Goal: Task Accomplishment & Management: Manage account settings

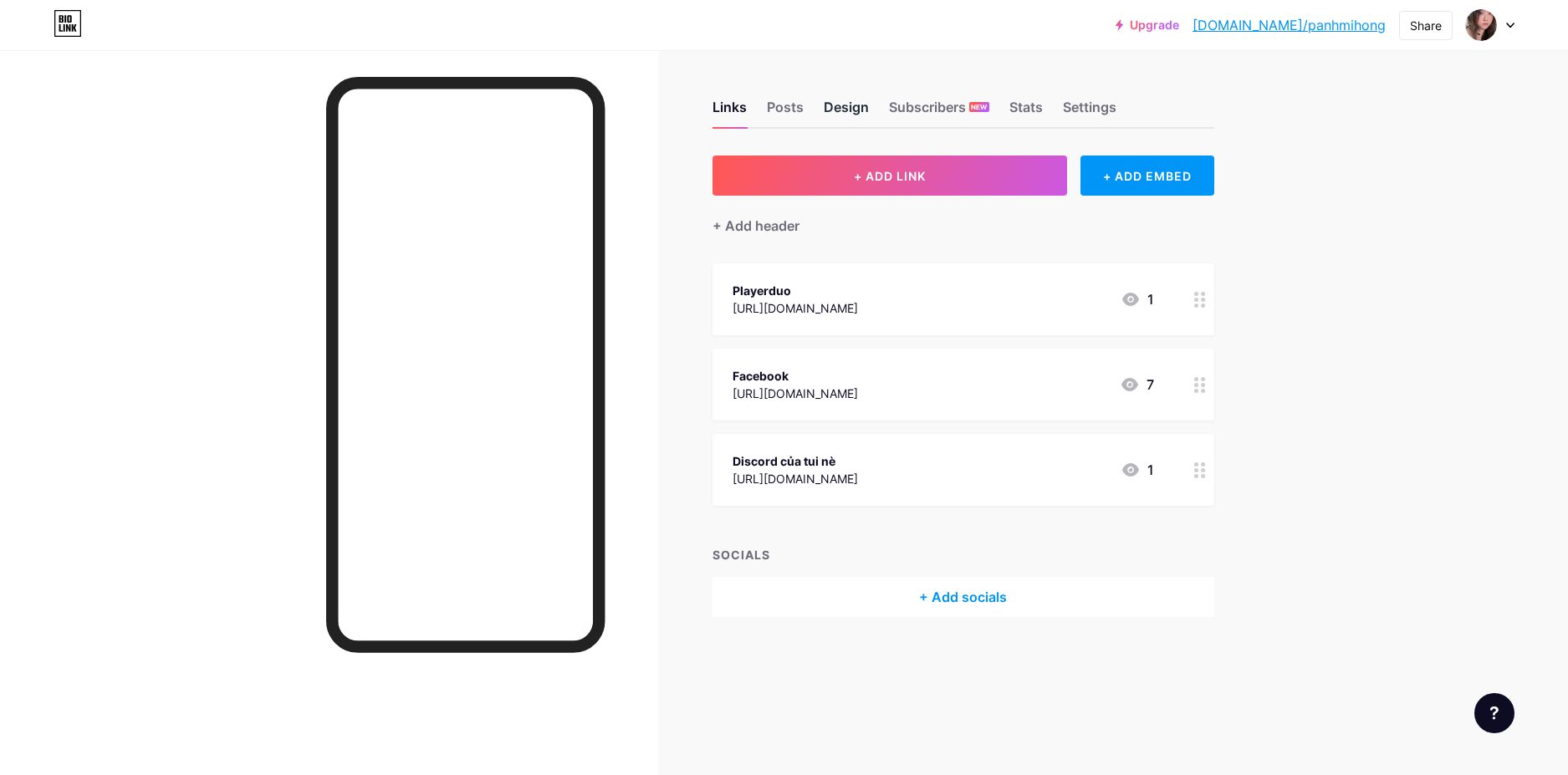
click at [829, 106] on div "Design" at bounding box center [846, 112] width 45 height 30
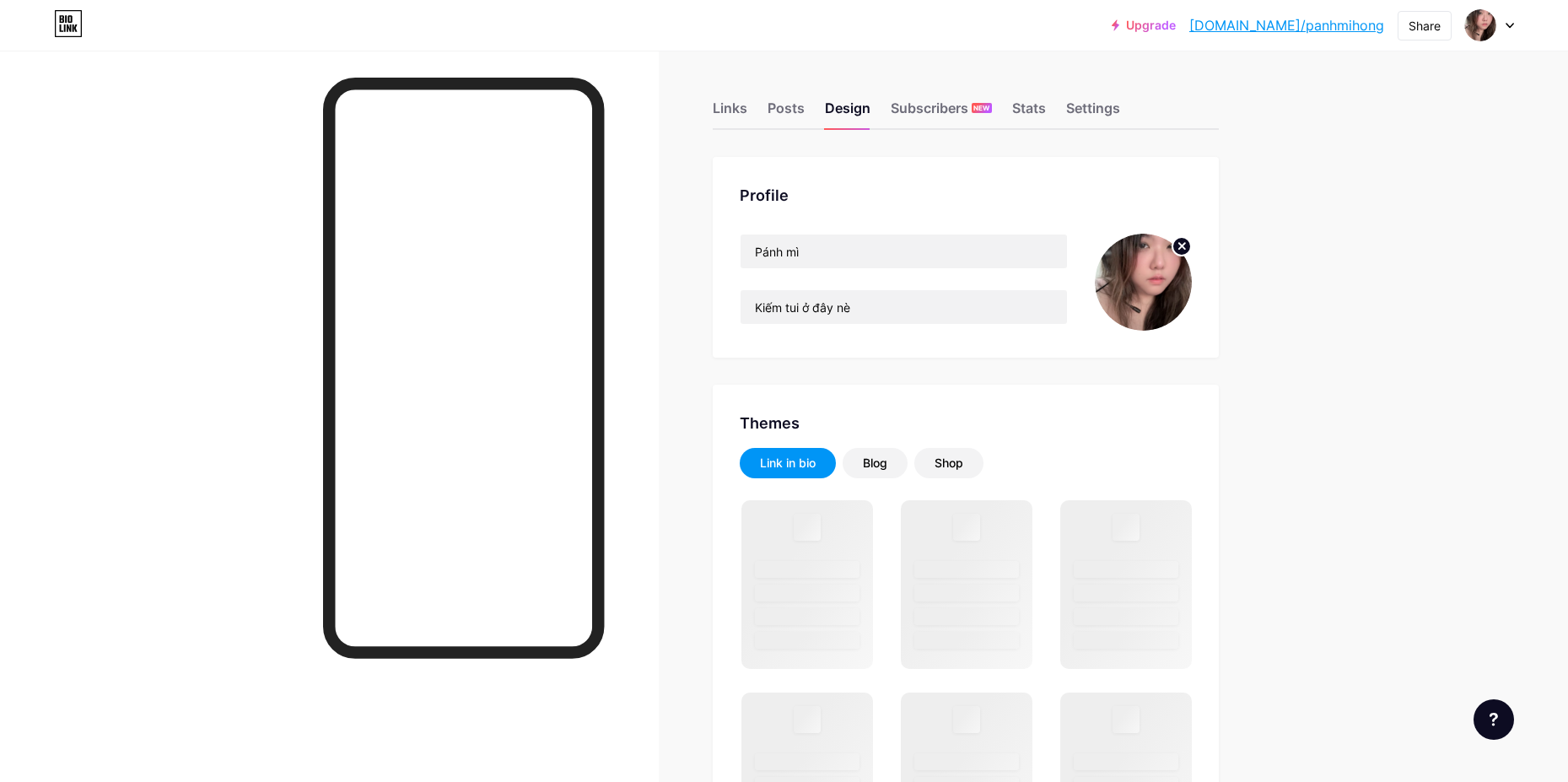
click at [1188, 252] on circle at bounding box center [1182, 247] width 18 height 18
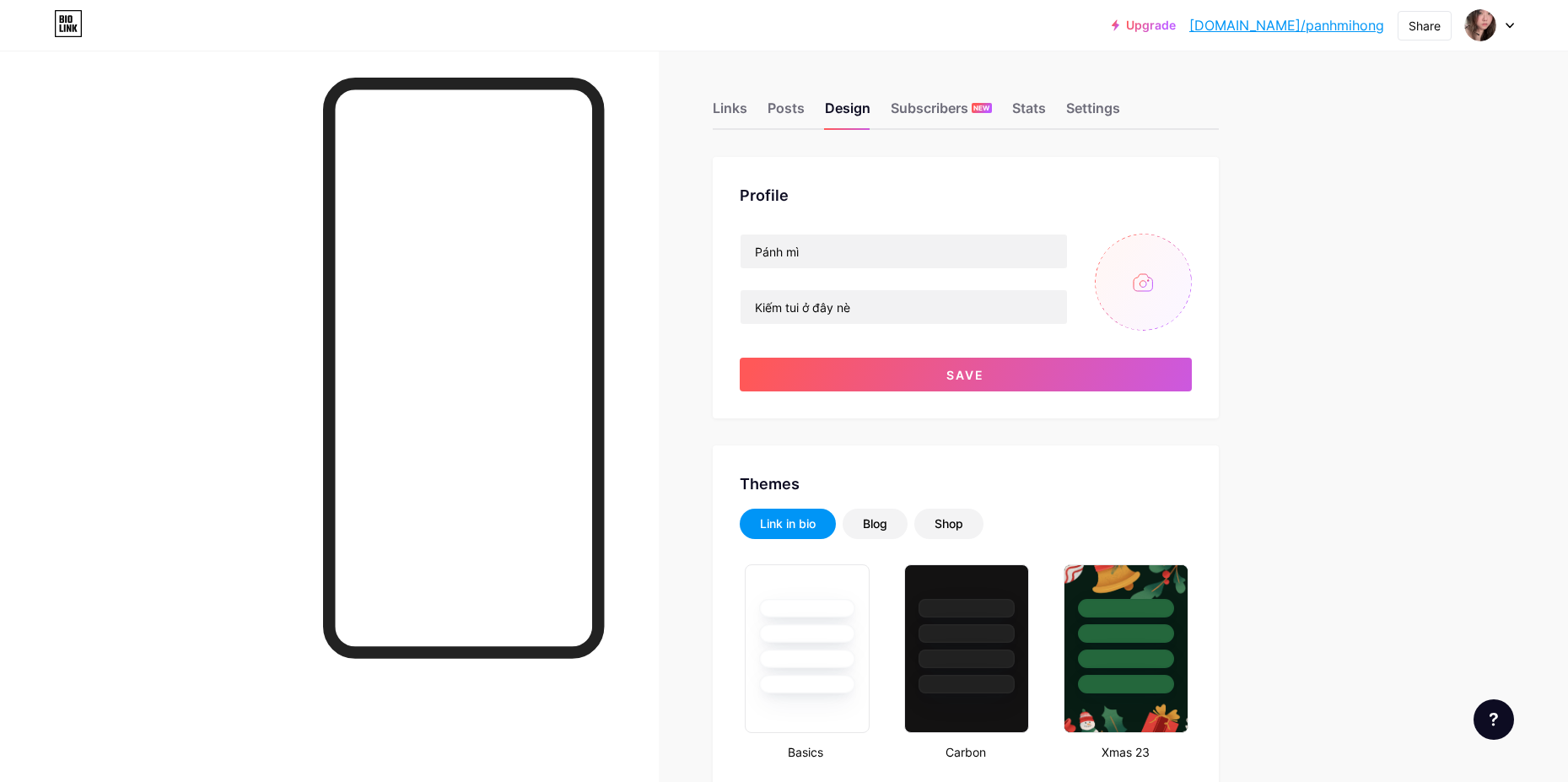
click at [1167, 263] on input "file" at bounding box center [1143, 282] width 97 height 97
type input "C:\fakepath\IMG_0971.jpg"
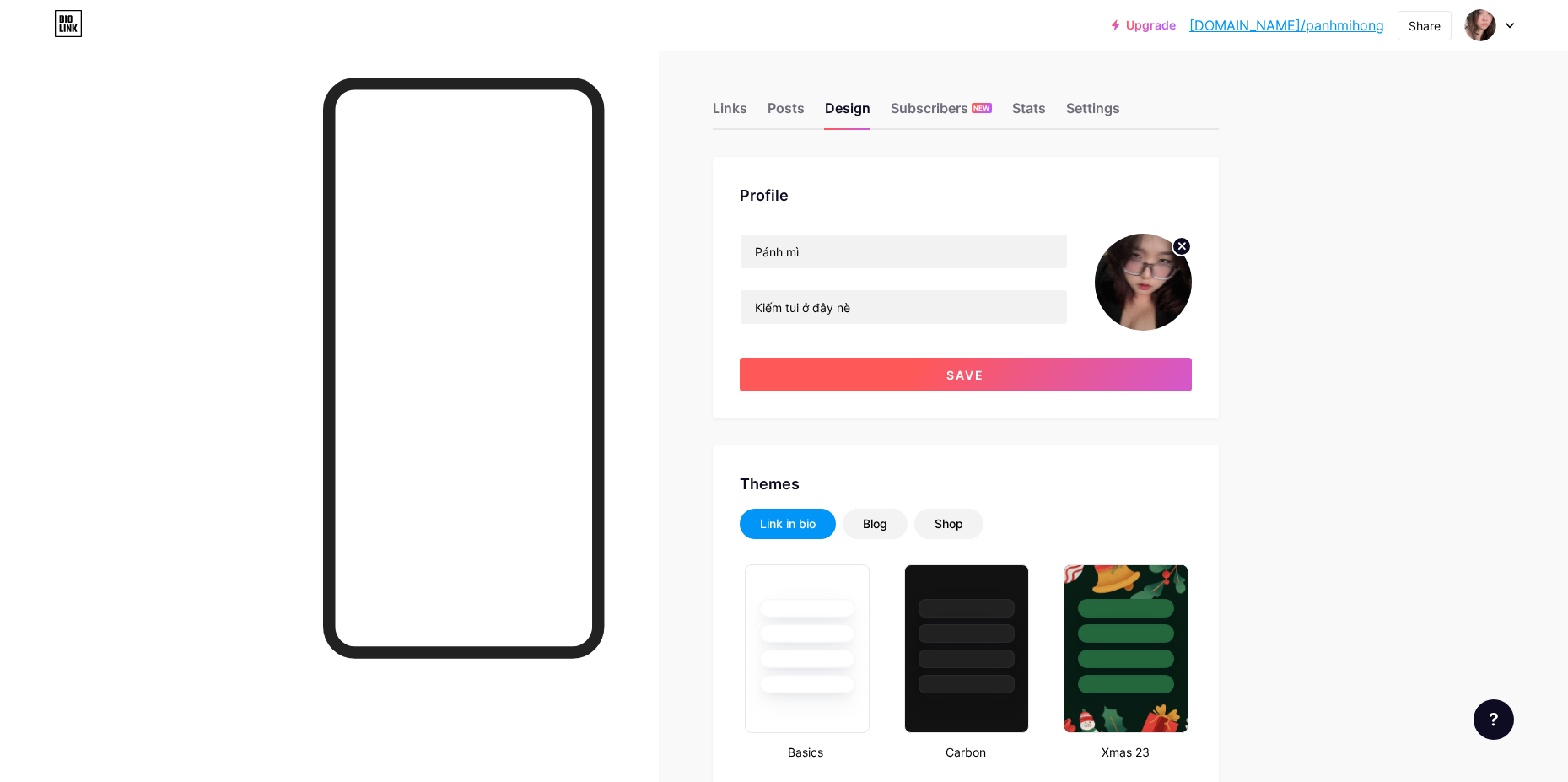
click at [1109, 379] on button "Save" at bounding box center [966, 374] width 452 height 34
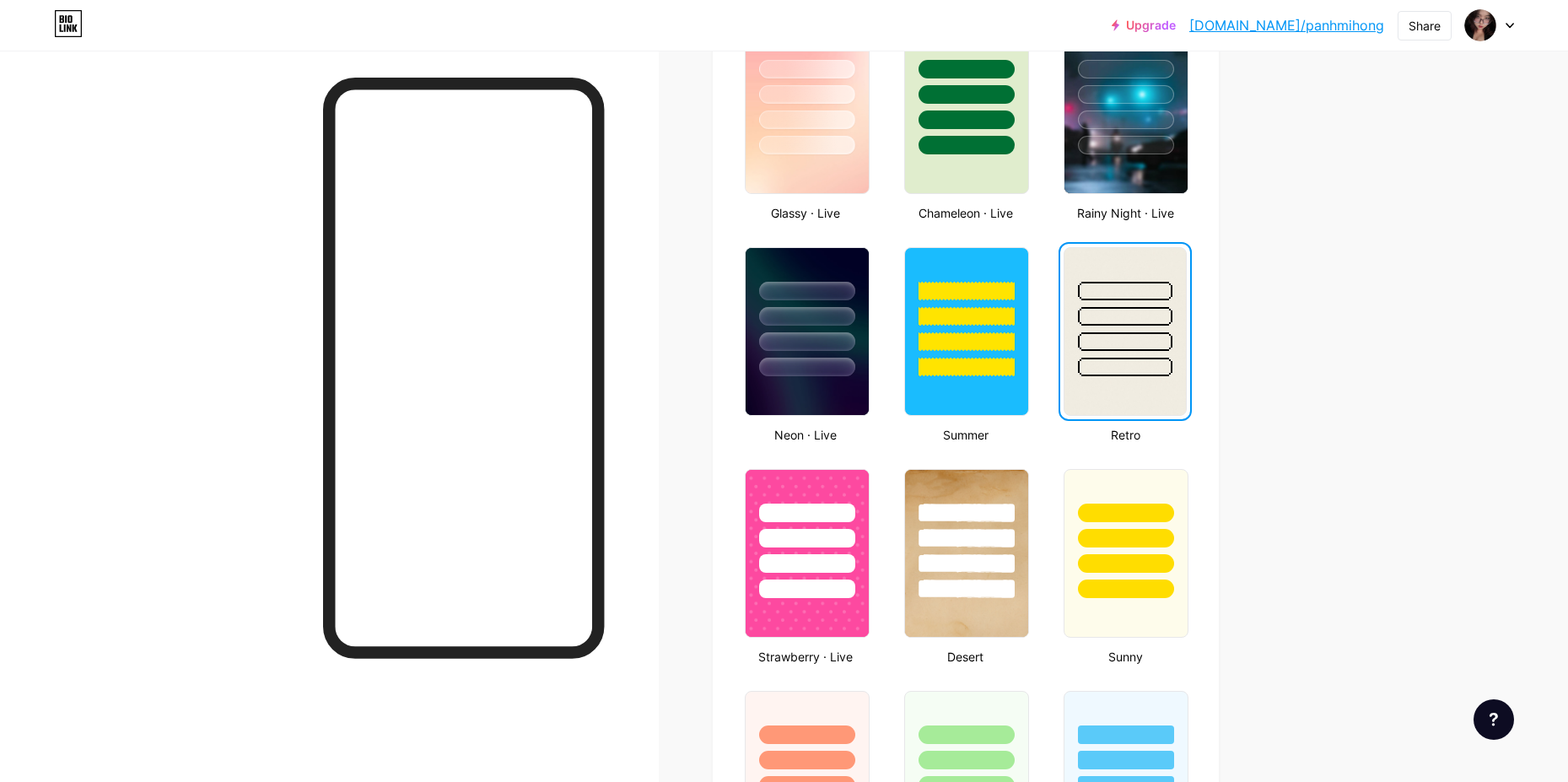
scroll to position [928, 0]
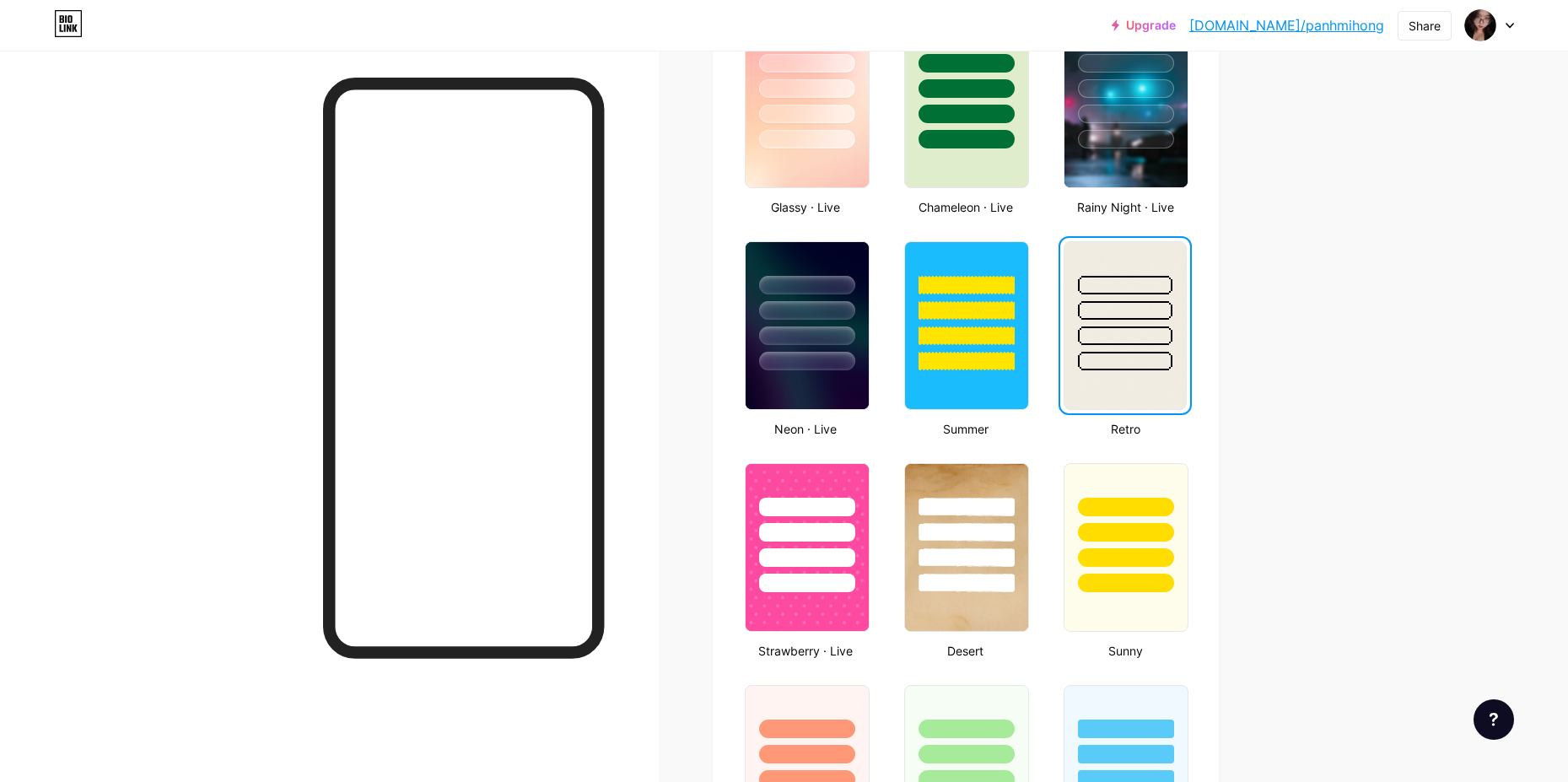
click at [1080, 353] on div at bounding box center [1125, 306] width 121 height 128
click at [1124, 480] on div at bounding box center [1126, 527] width 127 height 132
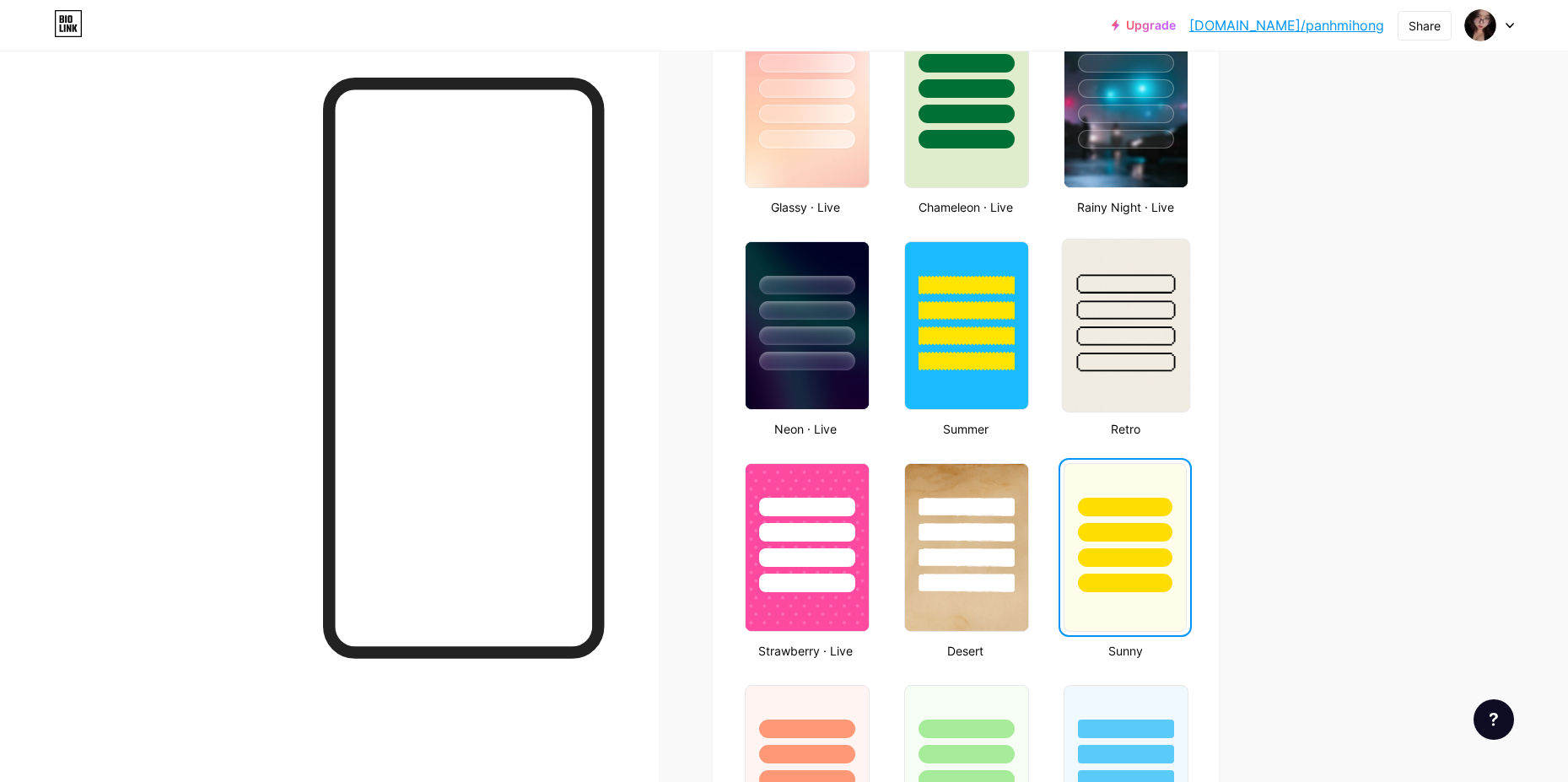
click at [1119, 380] on img at bounding box center [1126, 325] width 127 height 172
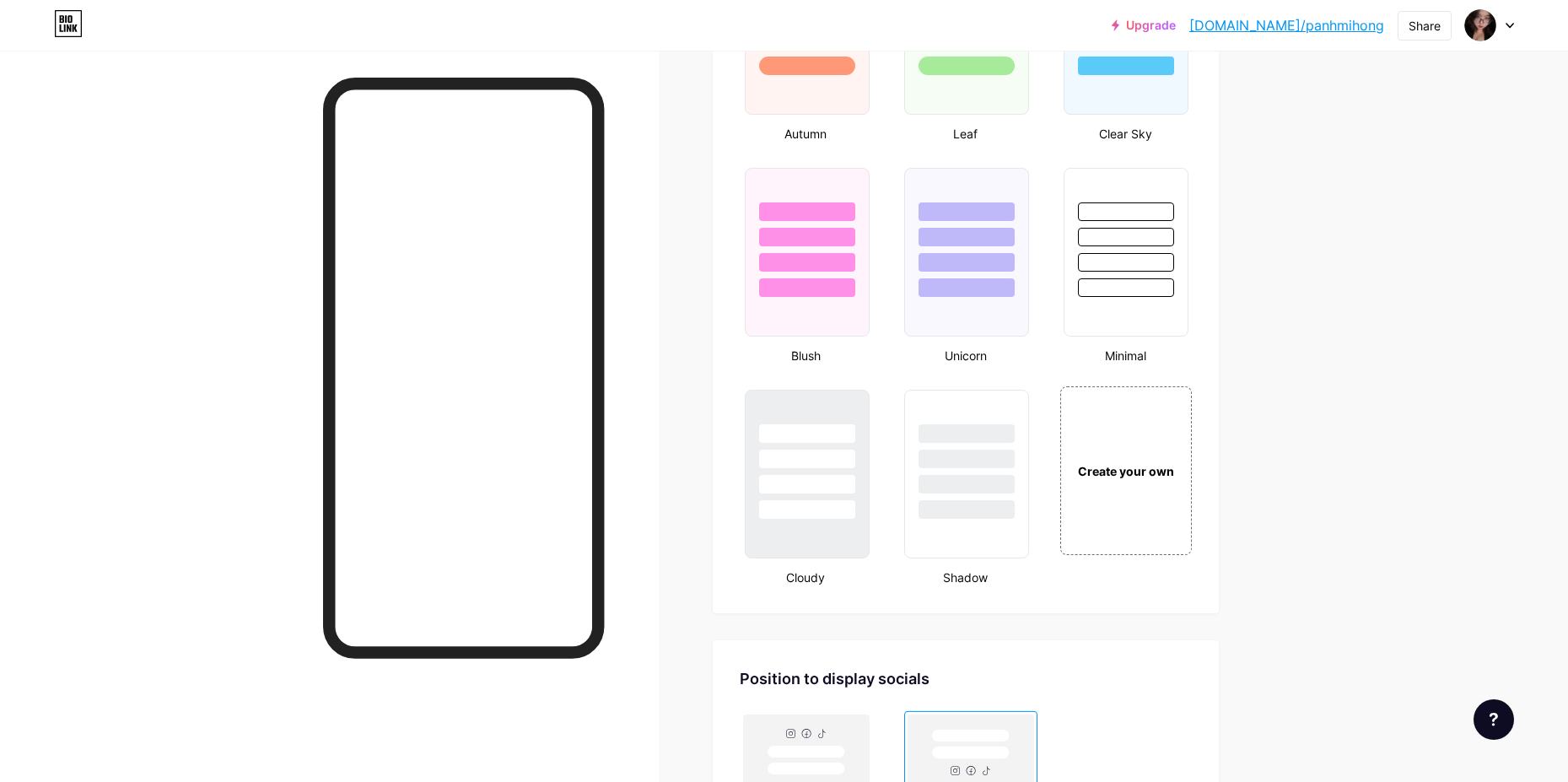
scroll to position [1940, 0]
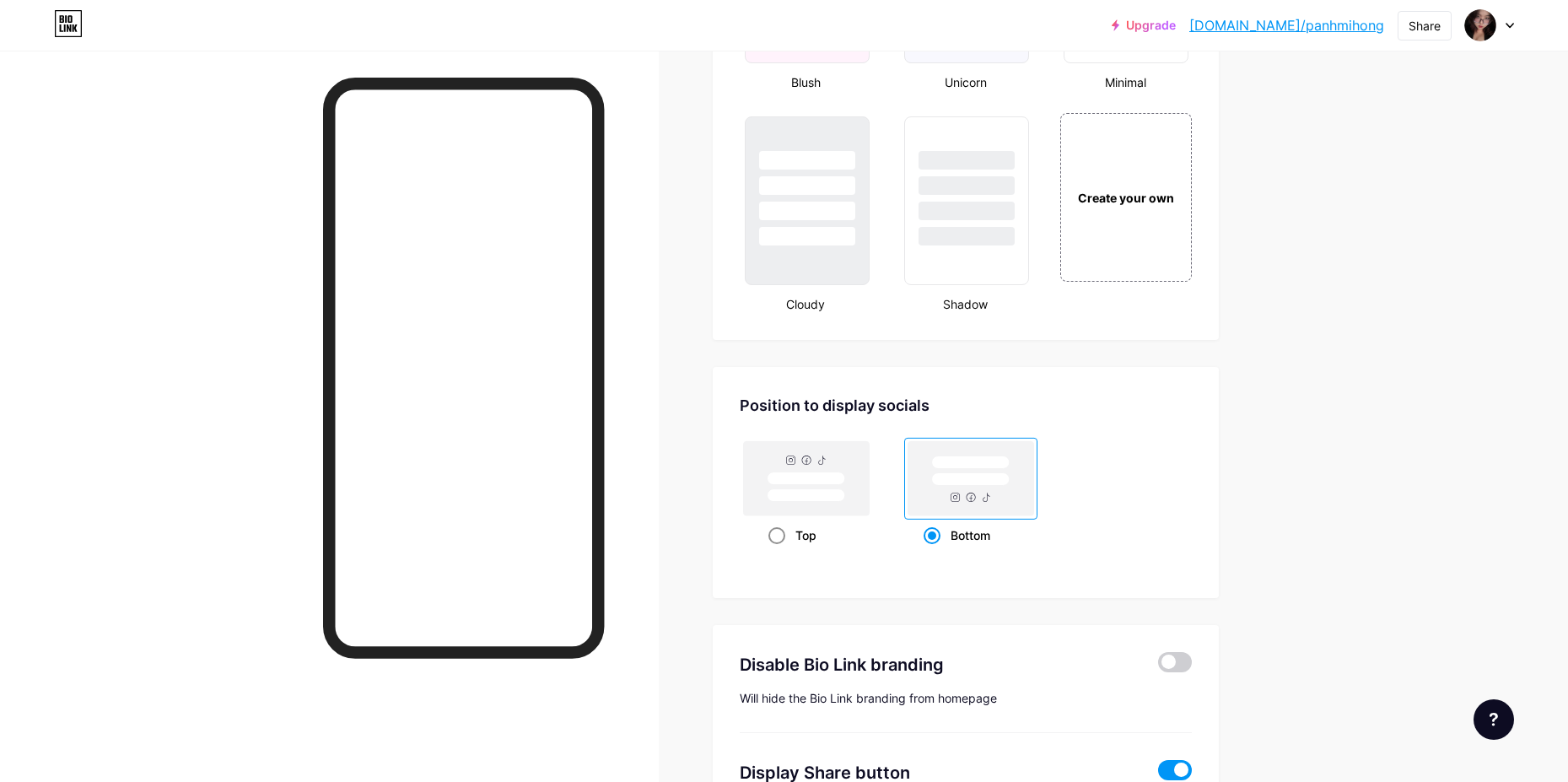
click at [776, 455] on rect at bounding box center [806, 478] width 126 height 74
click at [776, 550] on input "Top" at bounding box center [774, 556] width 11 height 11
radio input "true"
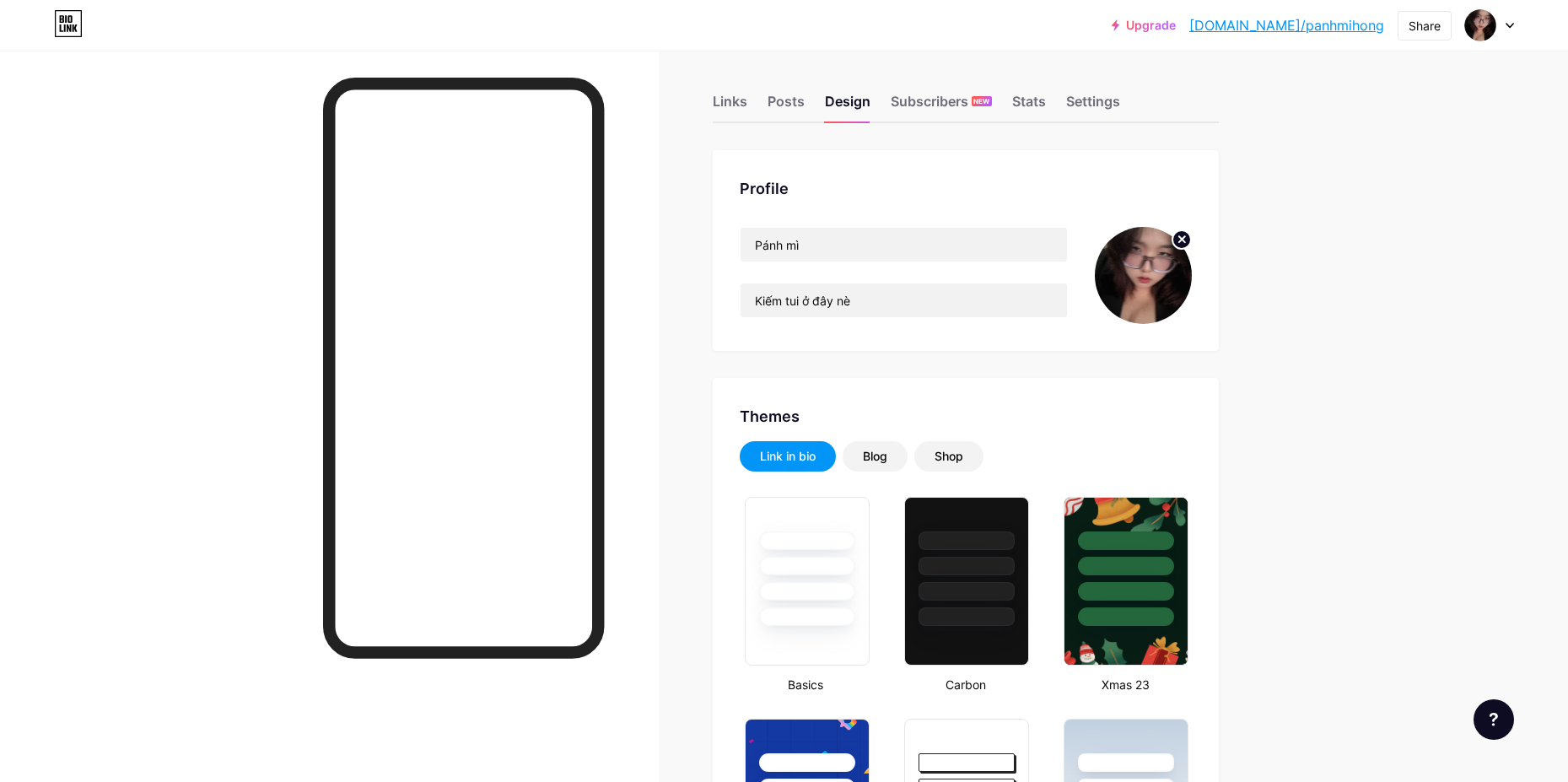
scroll to position [0, 0]
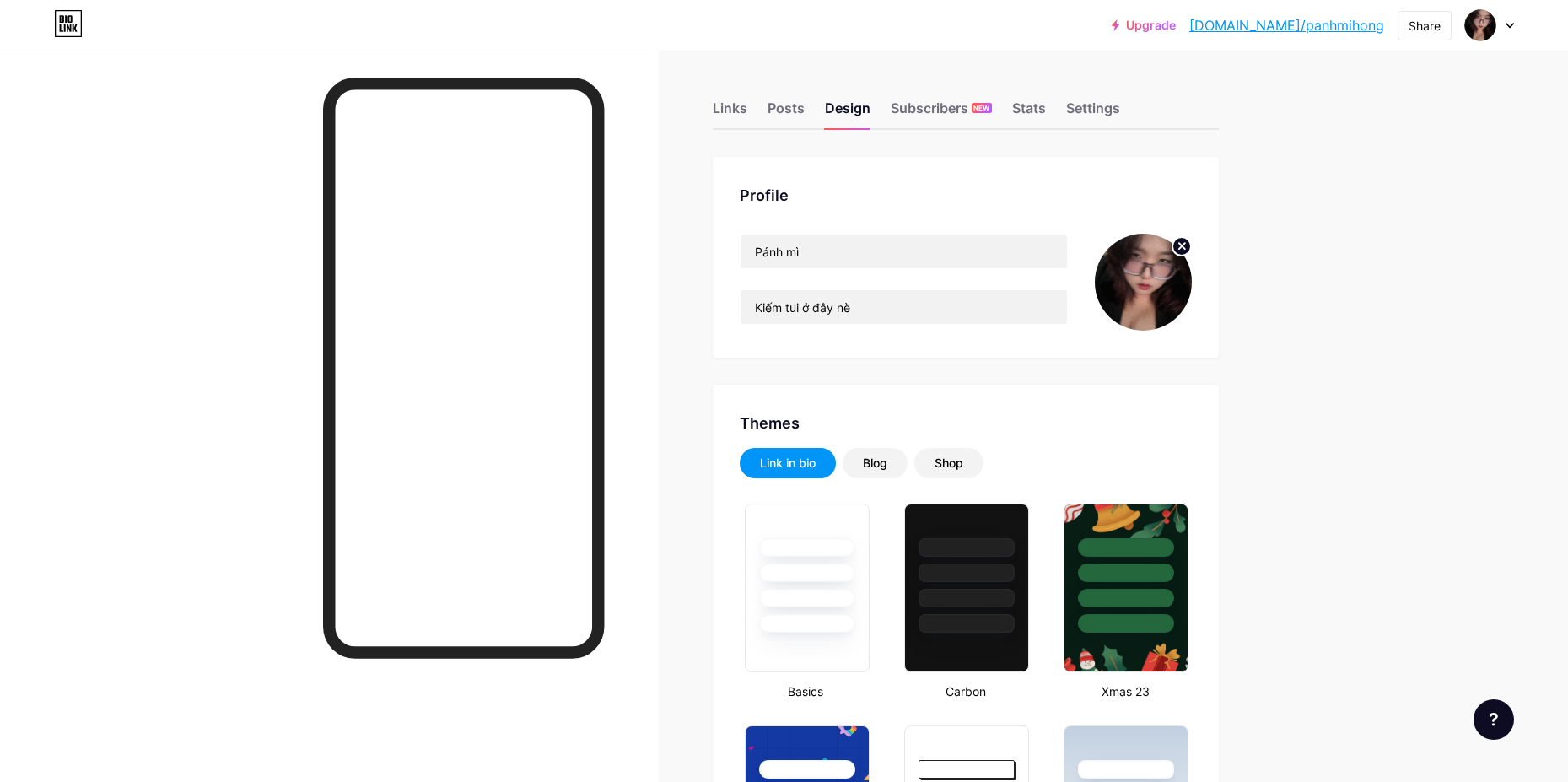
drag, startPoint x: 719, startPoint y: 112, endPoint x: 802, endPoint y: 94, distance: 84.9
click at [725, 108] on div "Links" at bounding box center [730, 113] width 34 height 30
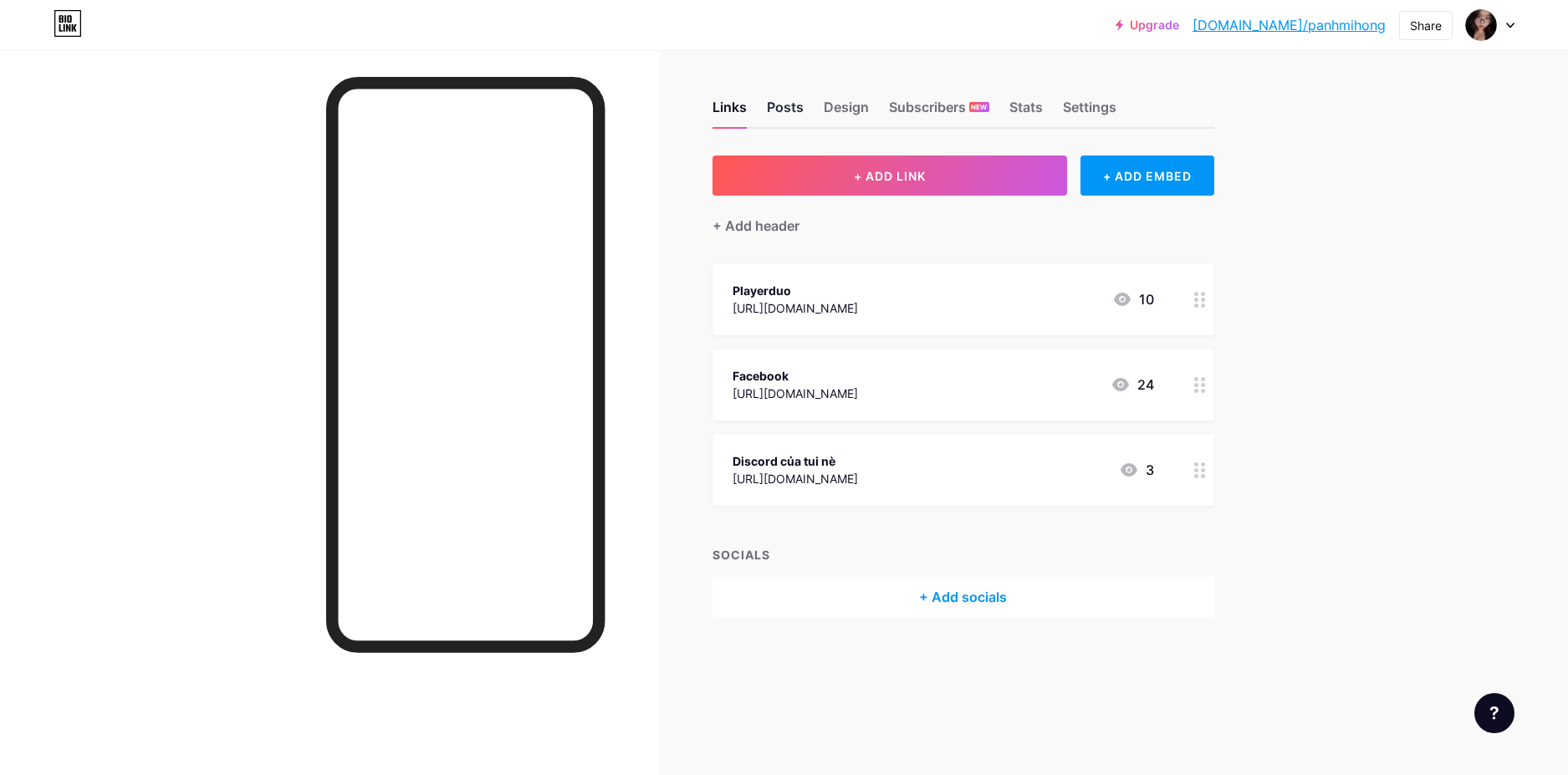
click at [793, 108] on div "Posts" at bounding box center [785, 112] width 37 height 30
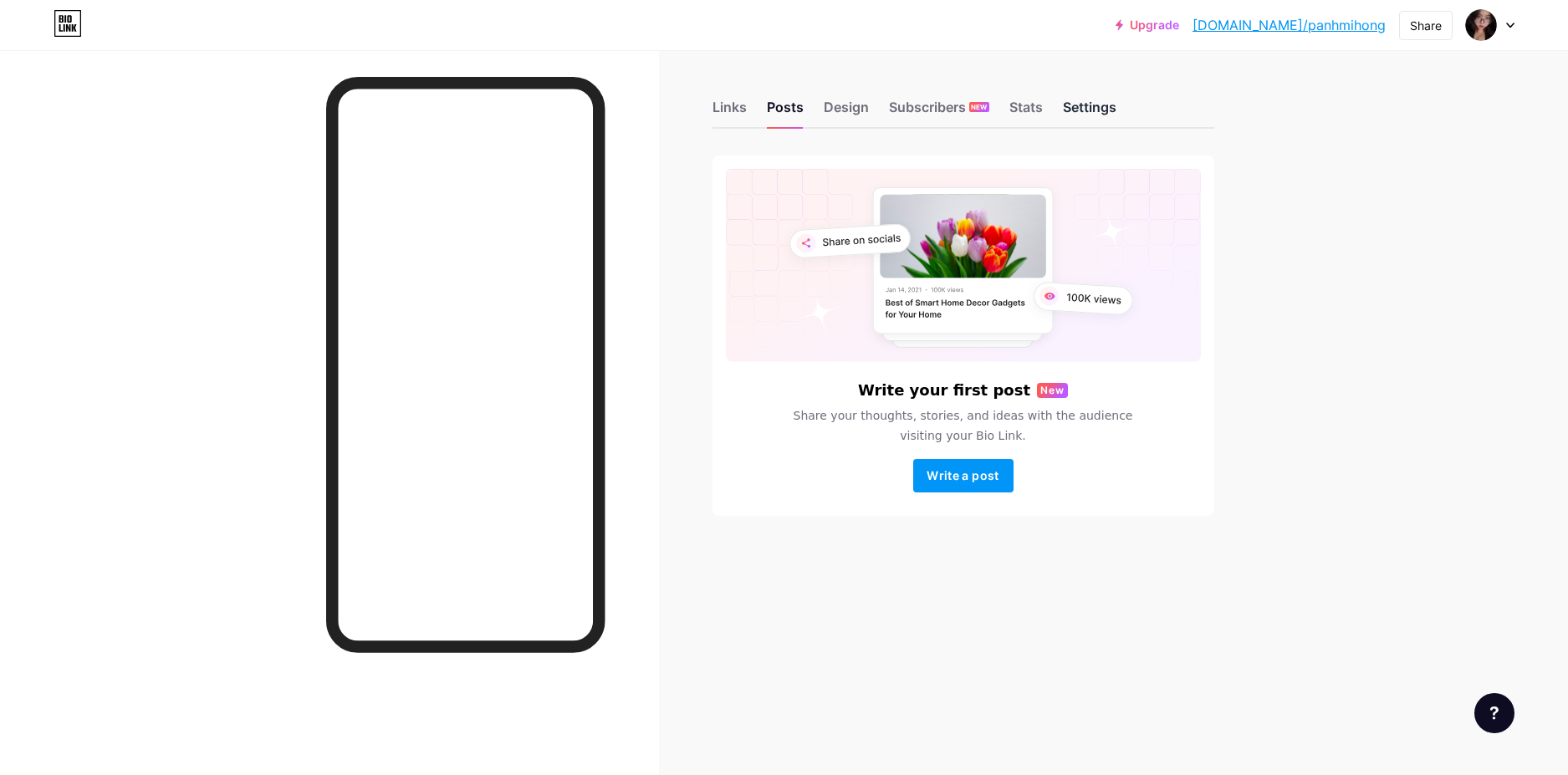
click at [1076, 119] on div "Settings" at bounding box center [1089, 112] width 53 height 30
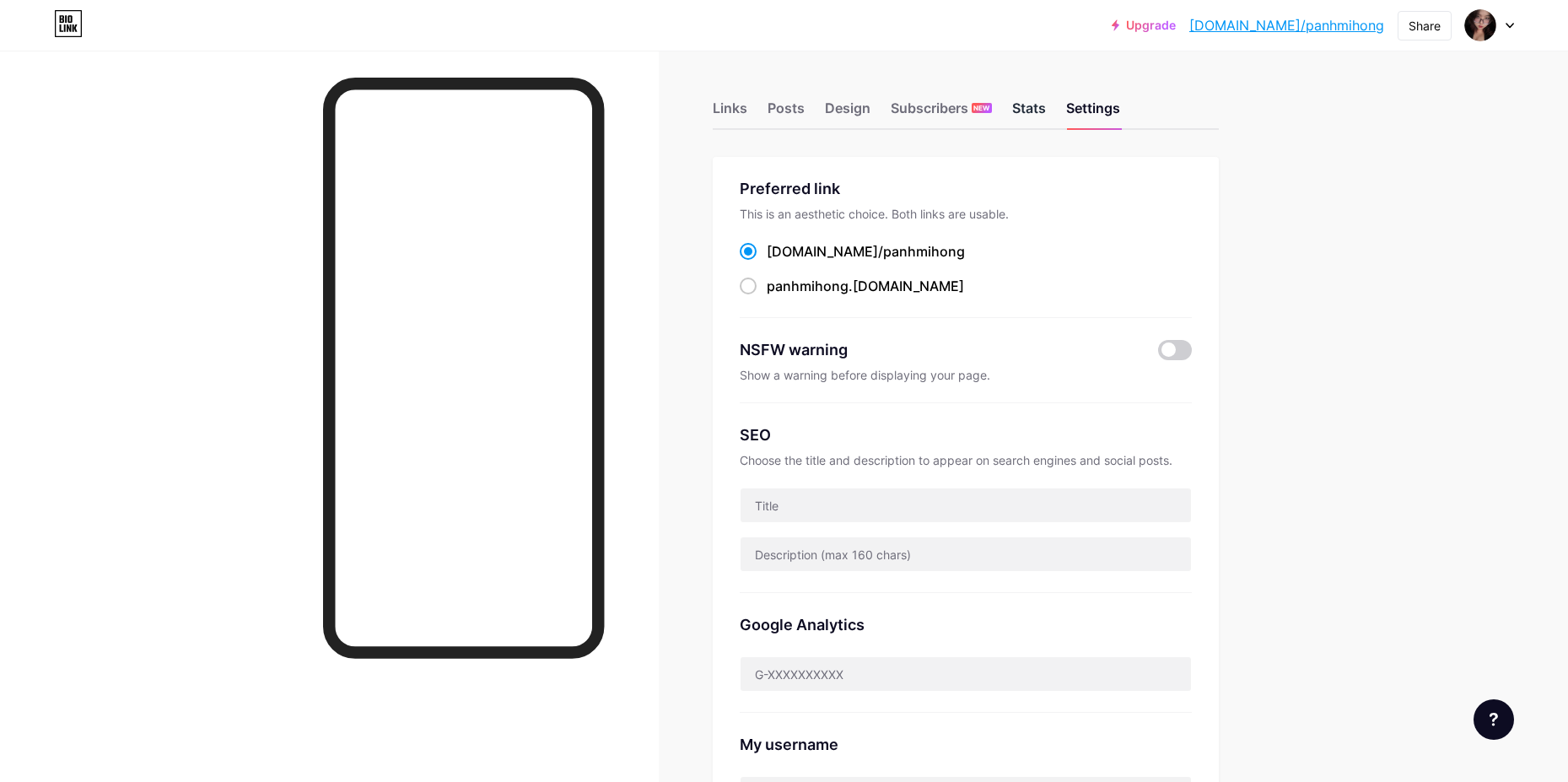
click at [1024, 112] on div "Stats" at bounding box center [1029, 113] width 34 height 30
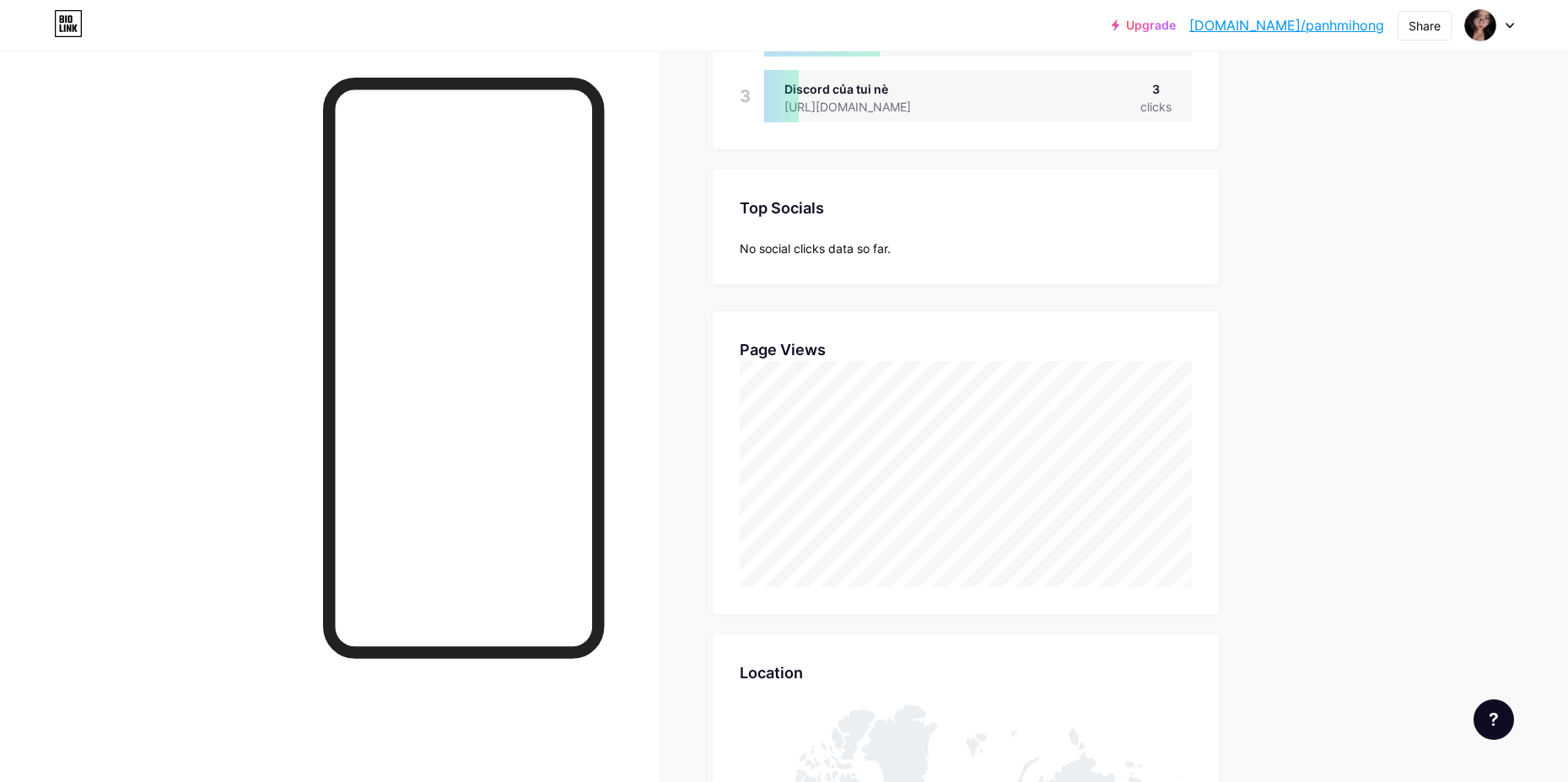
scroll to position [337, 0]
